Goal: Navigation & Orientation: Find specific page/section

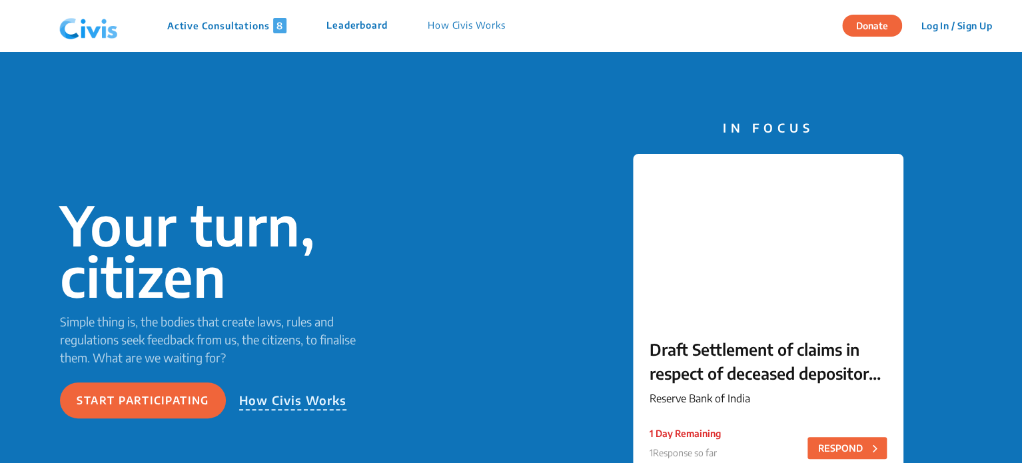
click at [252, 29] on p "Active Consultations 8" at bounding box center [226, 25] width 119 height 15
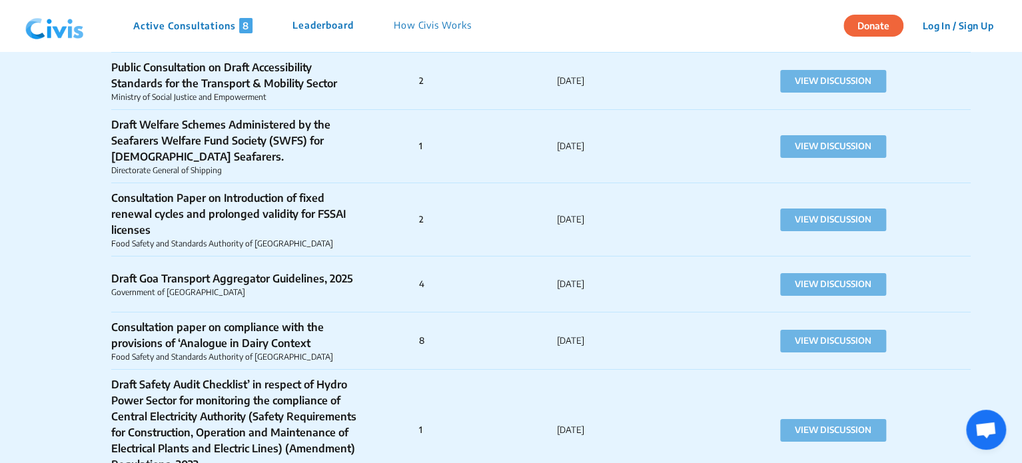
scroll to position [4828, 0]
click at [77, 38] on img at bounding box center [54, 26] width 69 height 40
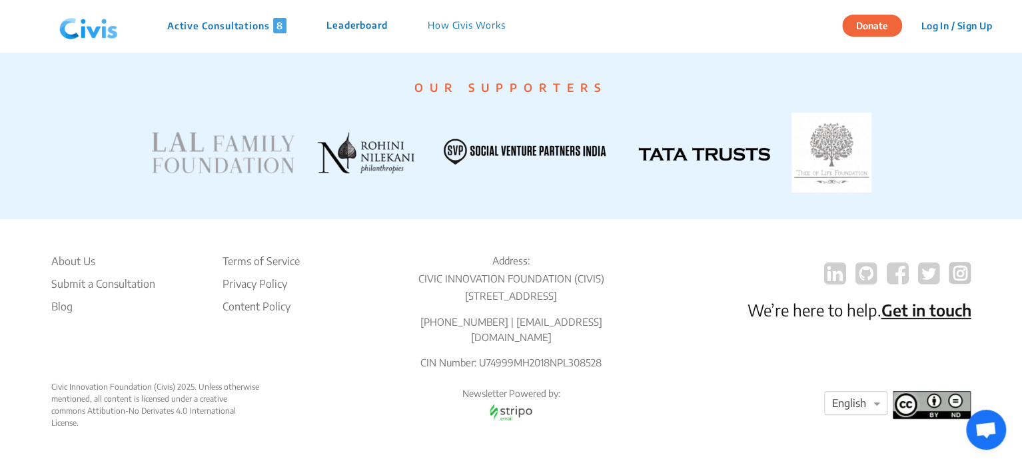
scroll to position [2634, 0]
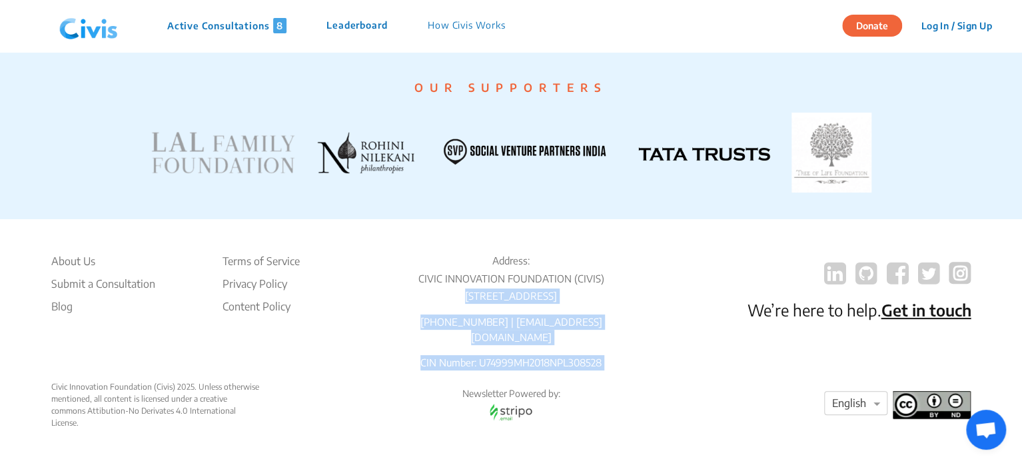
drag, startPoint x: 394, startPoint y: 296, endPoint x: 688, endPoint y: 313, distance: 293.6
click at [688, 313] on div "About Us Submit a Consultation Blog Terms of Service Privacy Policy Content Pol…" at bounding box center [511, 317] width 920 height 128
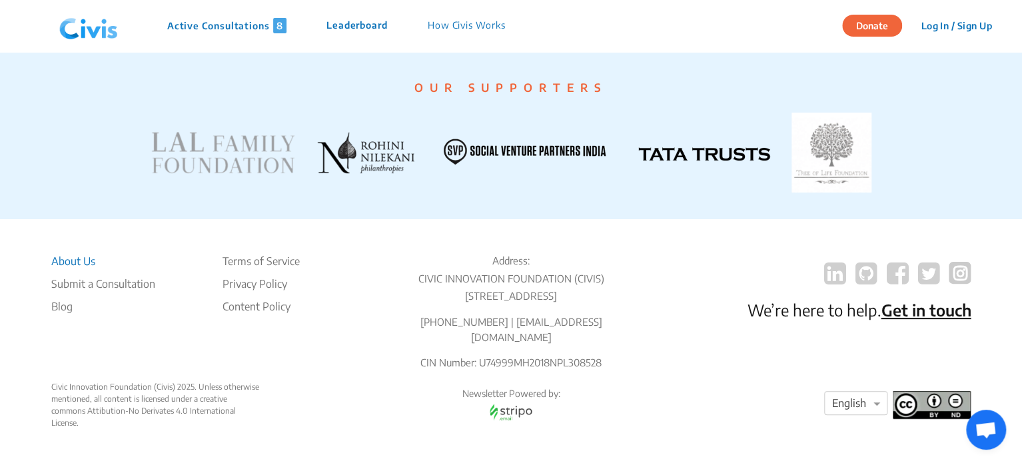
click at [67, 259] on li "About Us" at bounding box center [103, 261] width 104 height 16
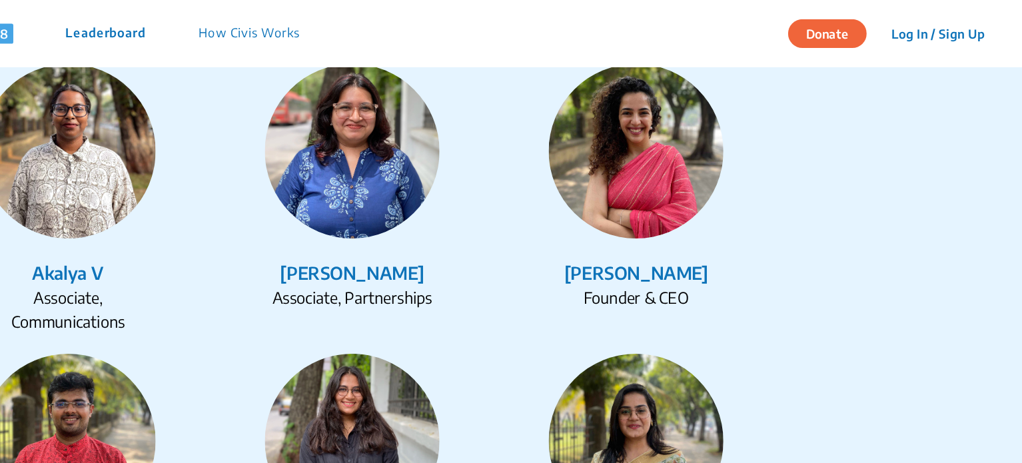
scroll to position [1684, 0]
